Goal: Information Seeking & Learning: Find specific fact

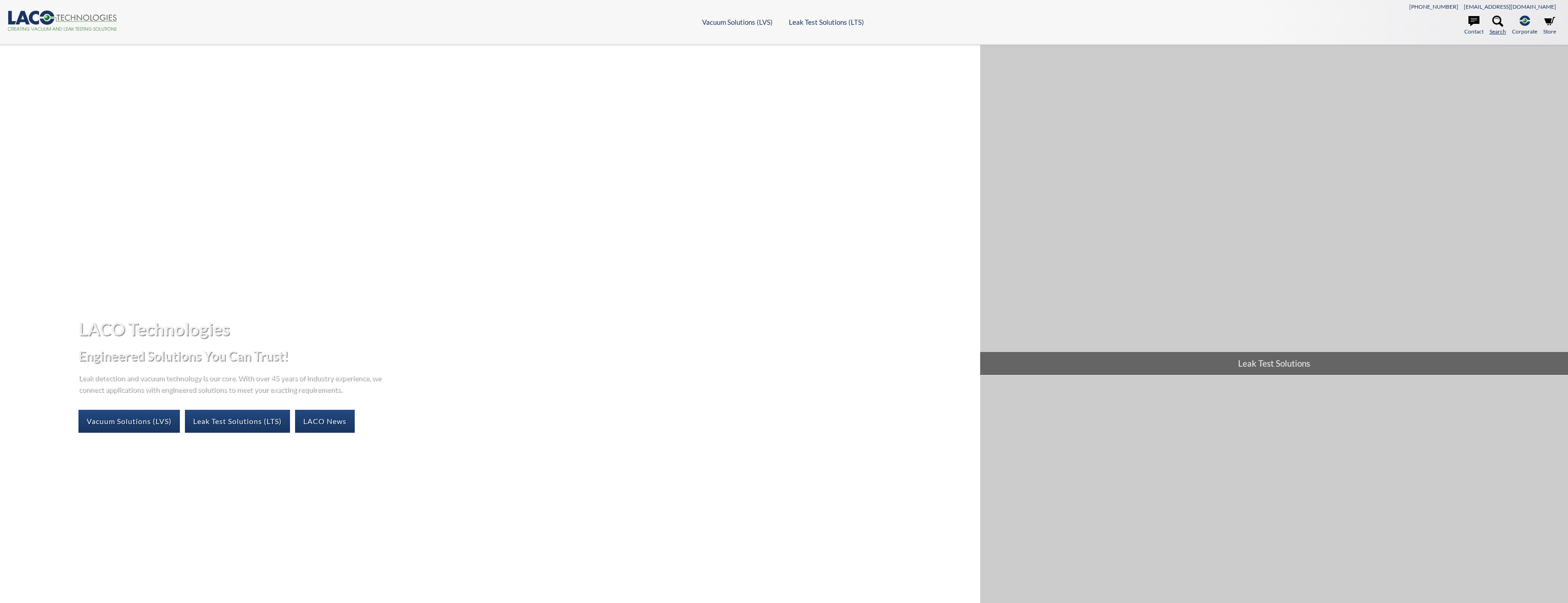
click at [1498, 19] on icon at bounding box center [1497, 21] width 11 height 11
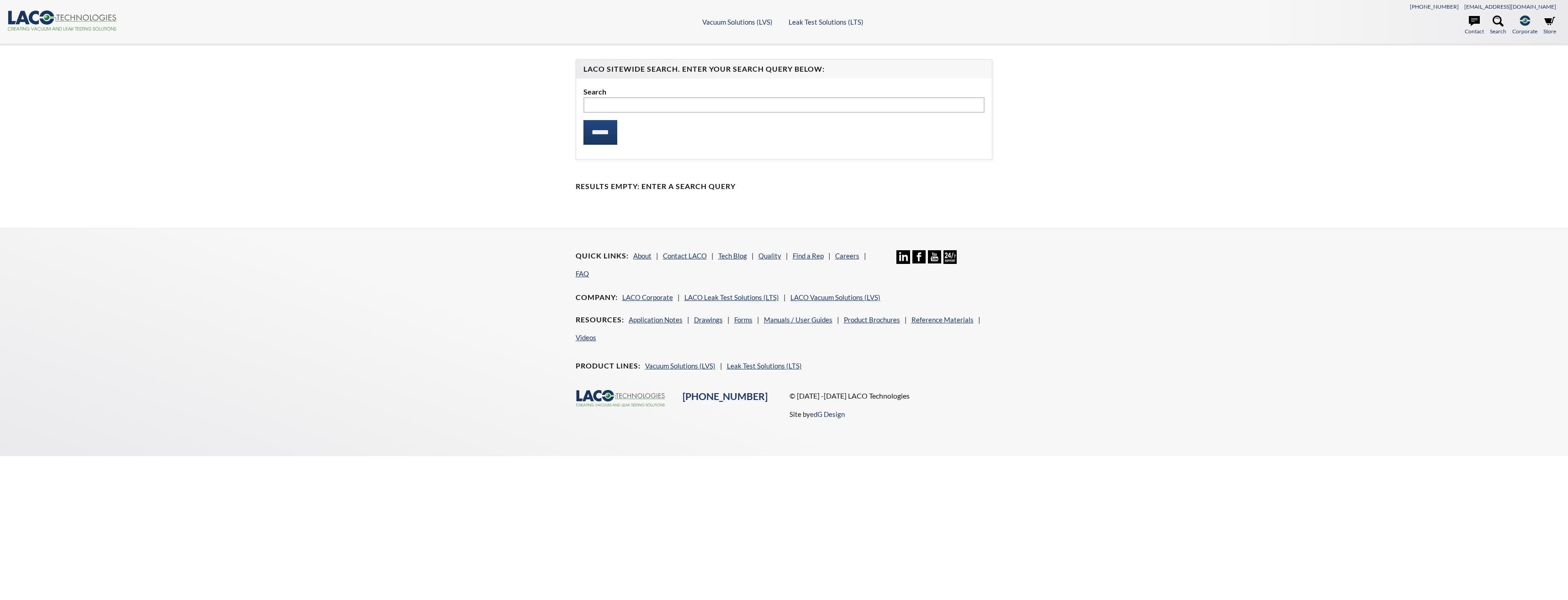
select select "Language Translate Widget"
type input "**********"
click at [583, 120] on input "******" at bounding box center [600, 132] width 34 height 24
